Goal: Task Accomplishment & Management: Use online tool/utility

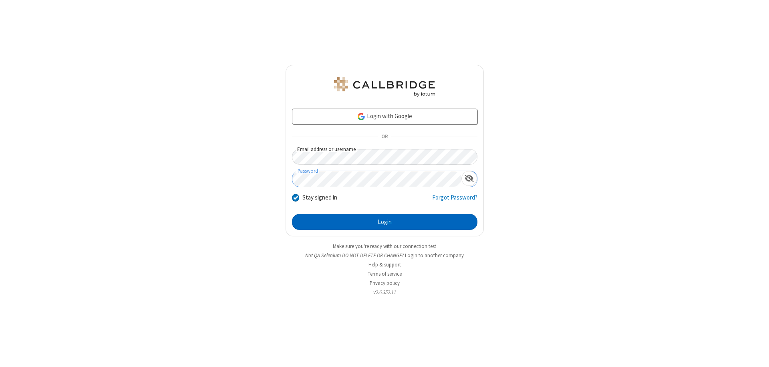
click at [384, 222] on button "Login" at bounding box center [384, 222] width 185 height 16
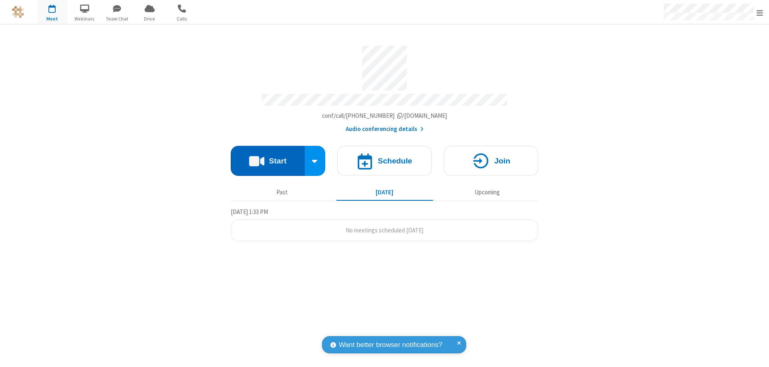
click at [267, 157] on button "Start" at bounding box center [268, 161] width 74 height 30
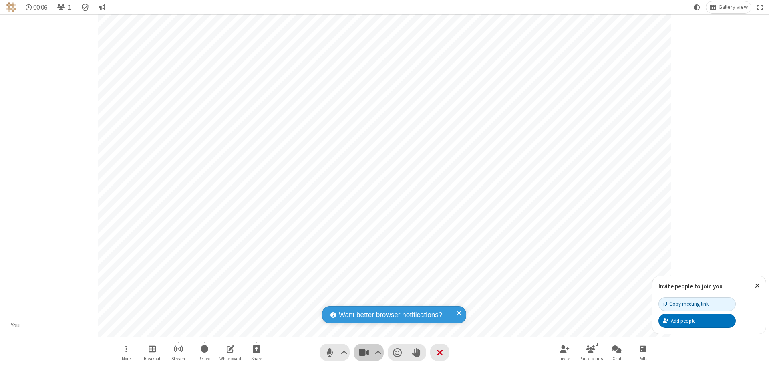
click at [363, 352] on span "Stop video (⌘+Shift+V)" at bounding box center [363, 352] width 12 height 12
click at [363, 352] on span "Start video (⌘+Shift+V)" at bounding box center [363, 352] width 12 height 12
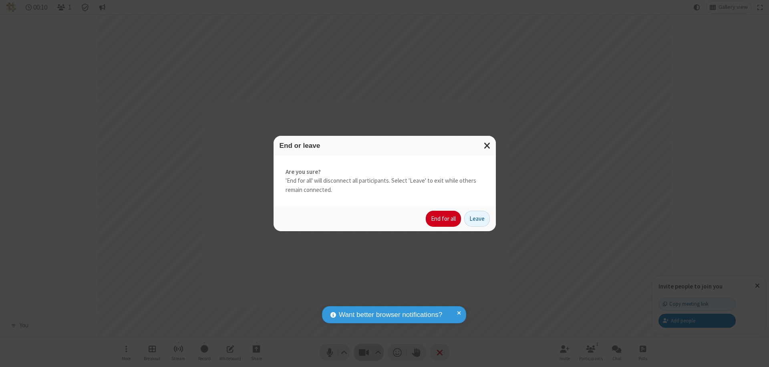
click at [444, 219] on button "End for all" at bounding box center [443, 219] width 35 height 16
